Goal: Use online tool/utility: Utilize a website feature to perform a specific function

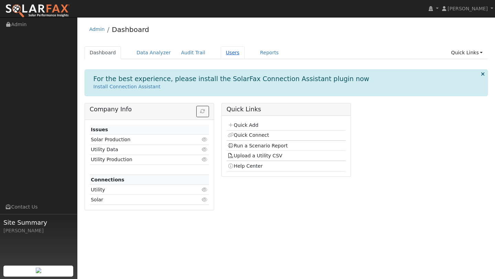
click at [221, 54] on link "Users" at bounding box center [233, 52] width 24 height 13
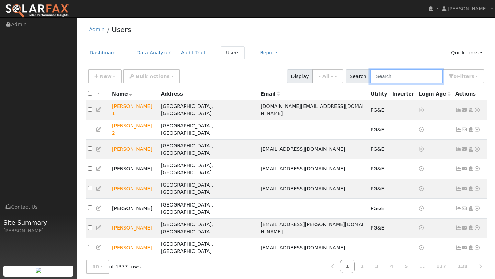
click at [385, 79] on input "text" at bounding box center [406, 76] width 73 height 14
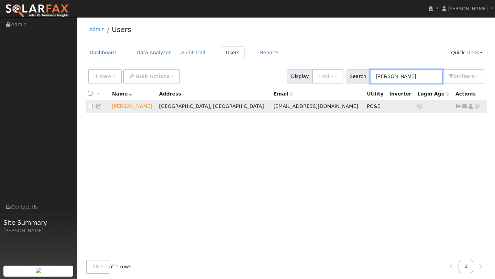
type input "ALAIN"
click at [479, 104] on link at bounding box center [477, 106] width 6 height 7
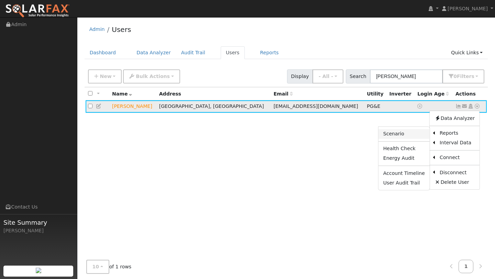
click at [412, 136] on link "Scenario" at bounding box center [403, 134] width 51 height 10
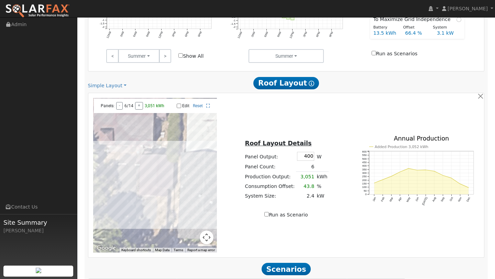
scroll to position [365, 0]
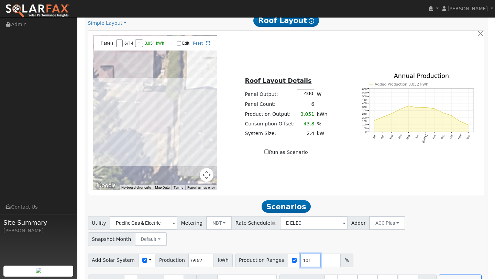
click at [305, 254] on input "101" at bounding box center [310, 261] width 21 height 14
type input "1"
type input "214"
click at [343, 275] on input "13.5" at bounding box center [347, 282] width 21 height 14
type input "27"
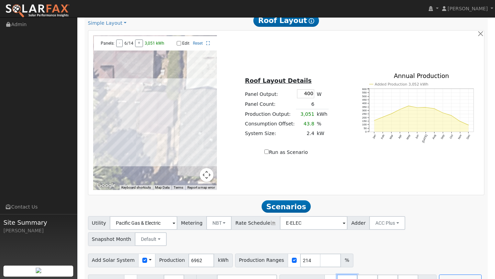
type input "40.5"
click at [343, 275] on input "2" at bounding box center [347, 282] width 21 height 14
type input "40.5"
click at [343, 275] on input "40" at bounding box center [347, 282] width 21 height 14
type input "4"
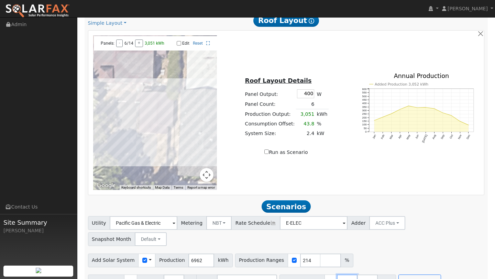
type input "0"
click at [372, 251] on div "Add Solar System Use CSV Data Production 6962 kWh Production Ranges 214 %" at bounding box center [286, 259] width 399 height 16
click at [406, 272] on div "Add Battery Reserve 3 % Mode Self Consumption Self Consumption Peak Savings ACC…" at bounding box center [286, 280] width 399 height 16
click at [407, 275] on button "Run Scenarios" at bounding box center [419, 282] width 42 height 14
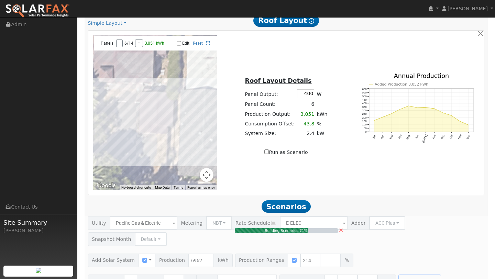
click at [207, 179] on button "Map camera controls" at bounding box center [207, 175] width 14 height 14
click at [190, 177] on button "Zoom out" at bounding box center [189, 175] width 14 height 14
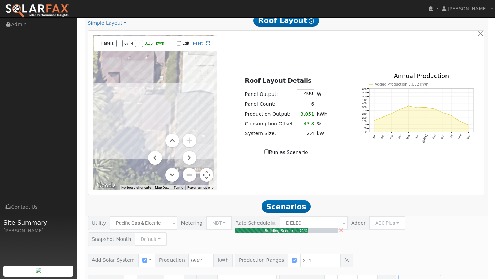
click at [190, 177] on button "Zoom out" at bounding box center [189, 175] width 14 height 14
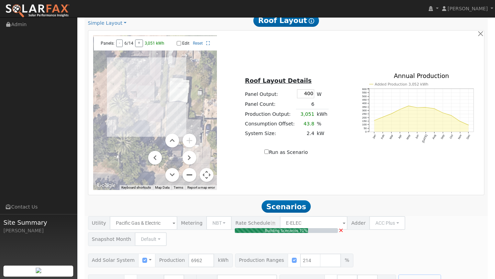
click at [190, 177] on button "Zoom out" at bounding box center [189, 175] width 14 height 14
type input "9.9"
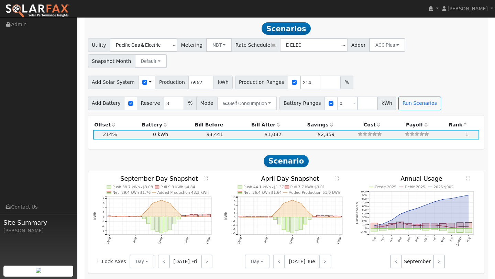
scroll to position [544, 0]
